Goal: Navigation & Orientation: Find specific page/section

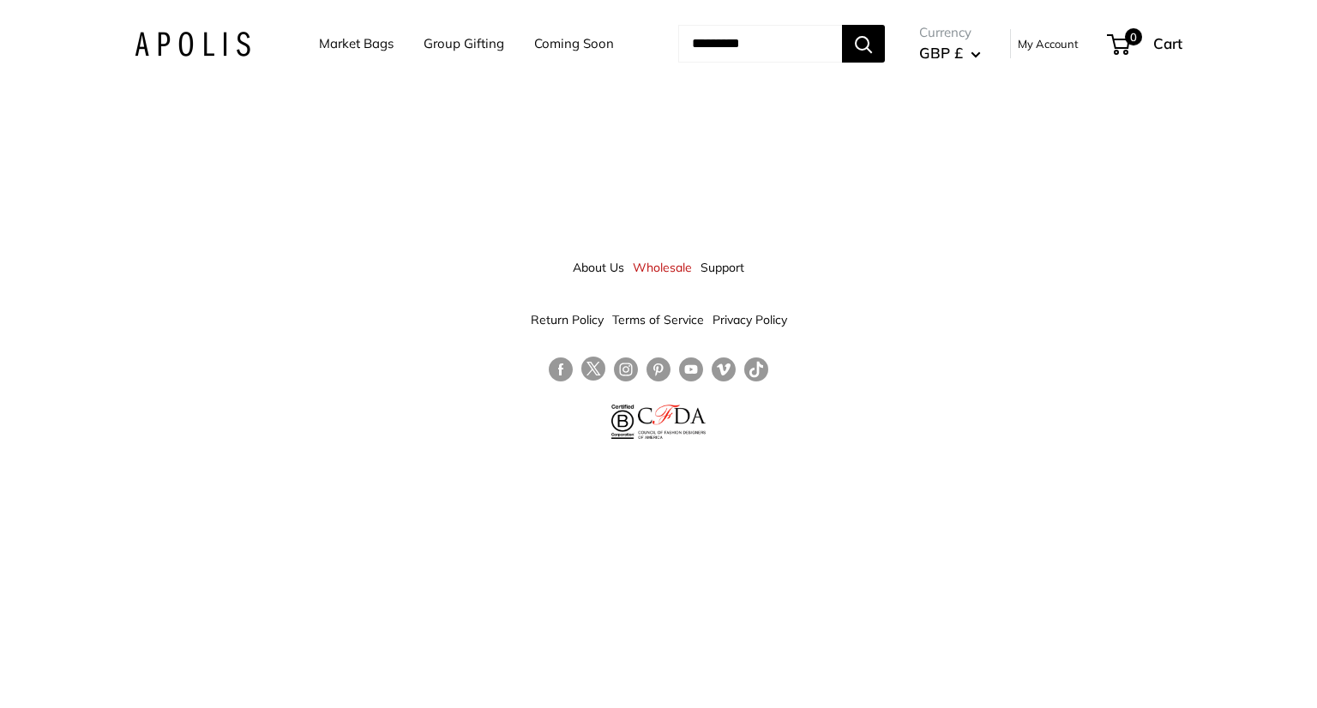
click at [174, 35] on img at bounding box center [193, 44] width 116 height 25
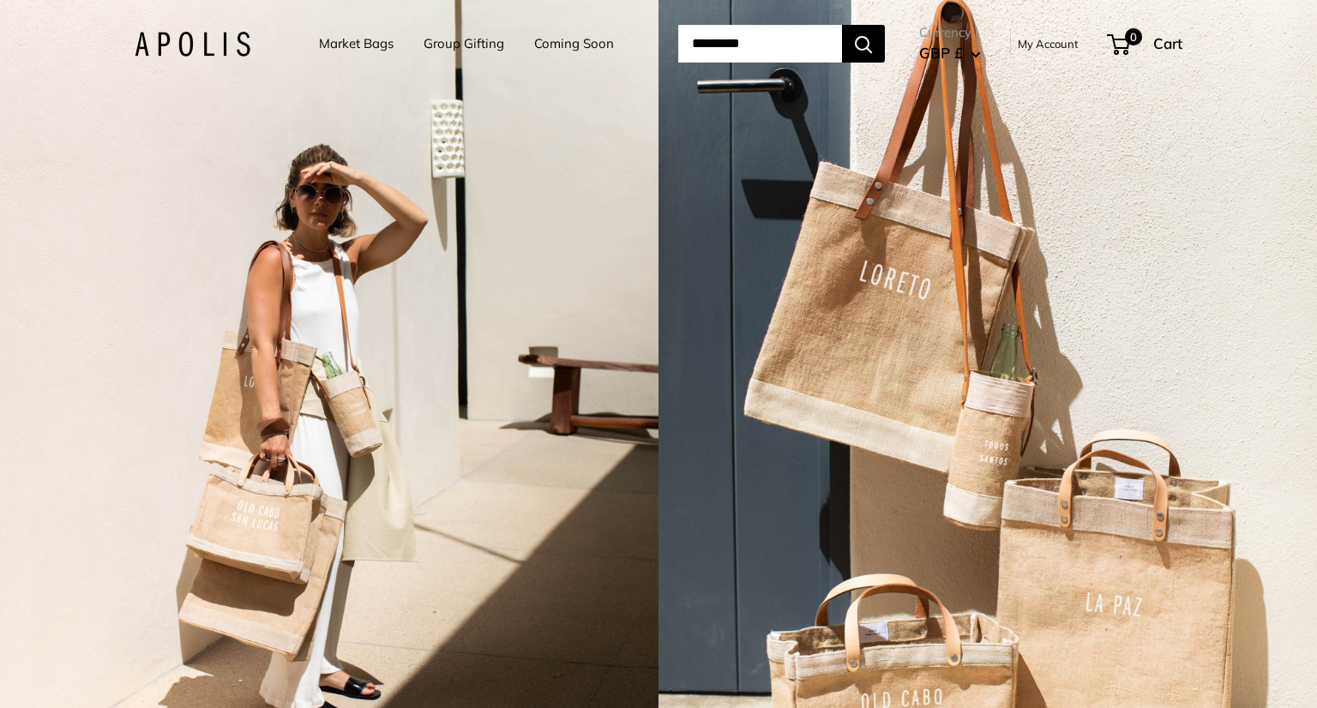
click at [555, 52] on link "Coming Soon" at bounding box center [574, 44] width 80 height 24
